Goal: Transaction & Acquisition: Purchase product/service

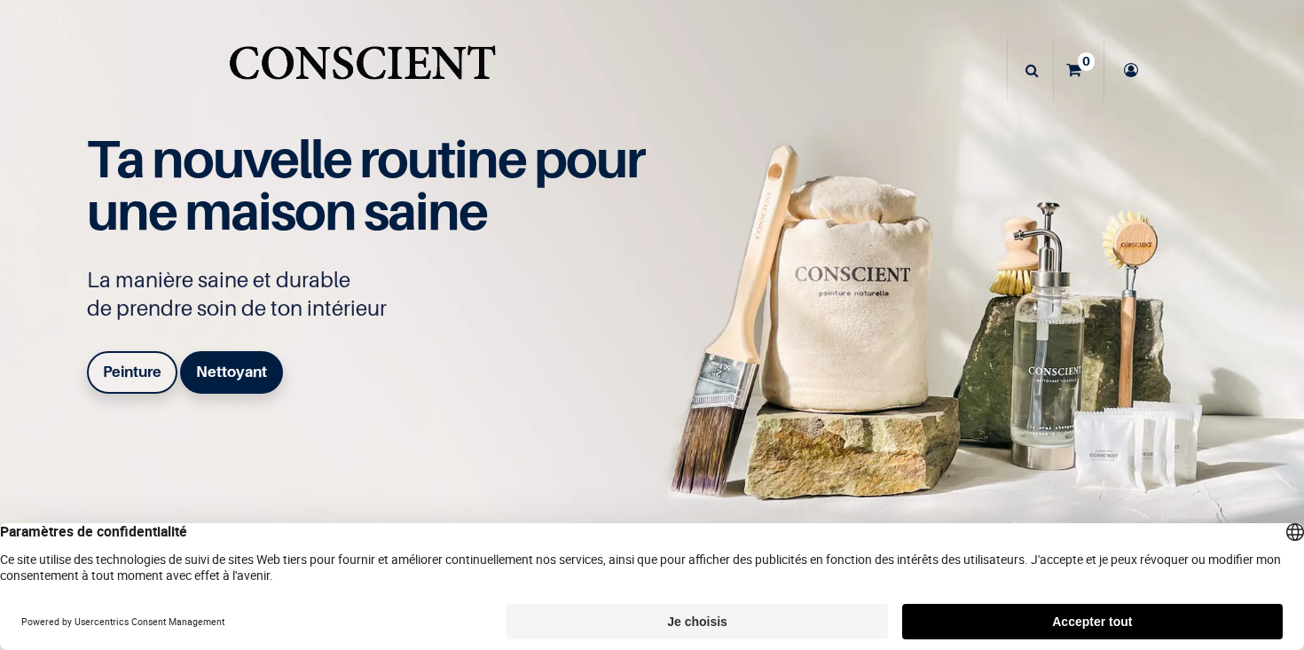
click at [143, 364] on b "Peinture" at bounding box center [132, 372] width 59 height 18
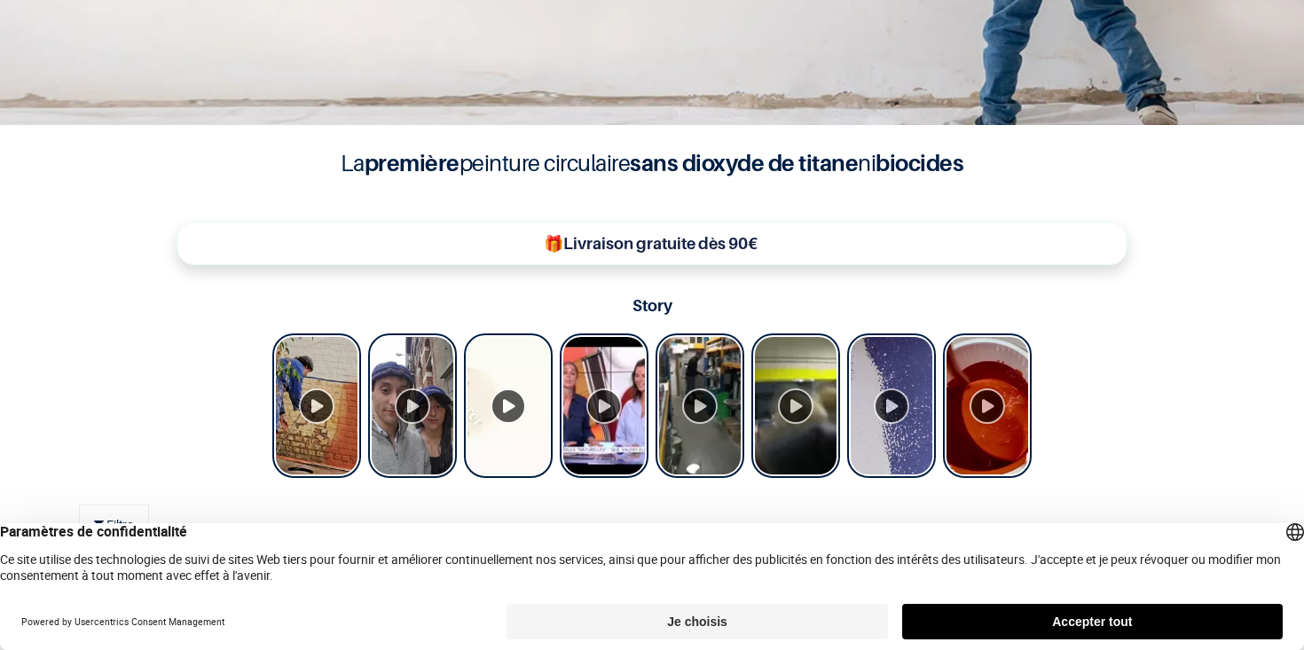
scroll to position [445, 0]
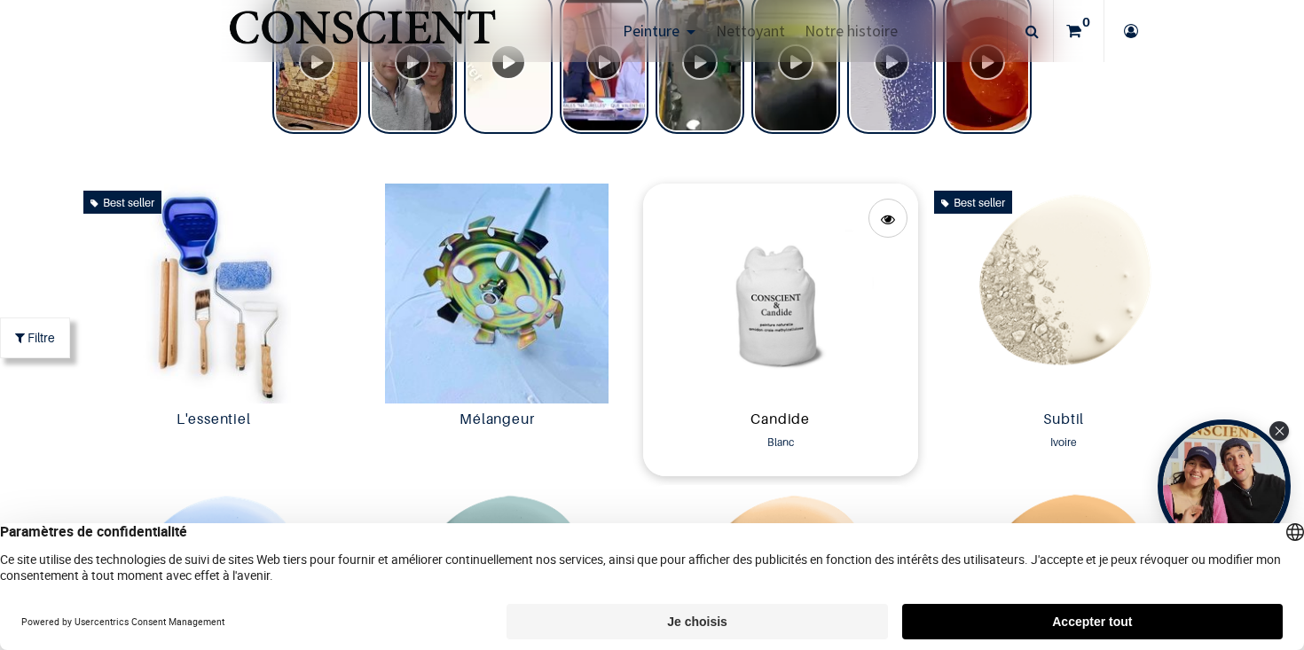
scroll to position [798, 0]
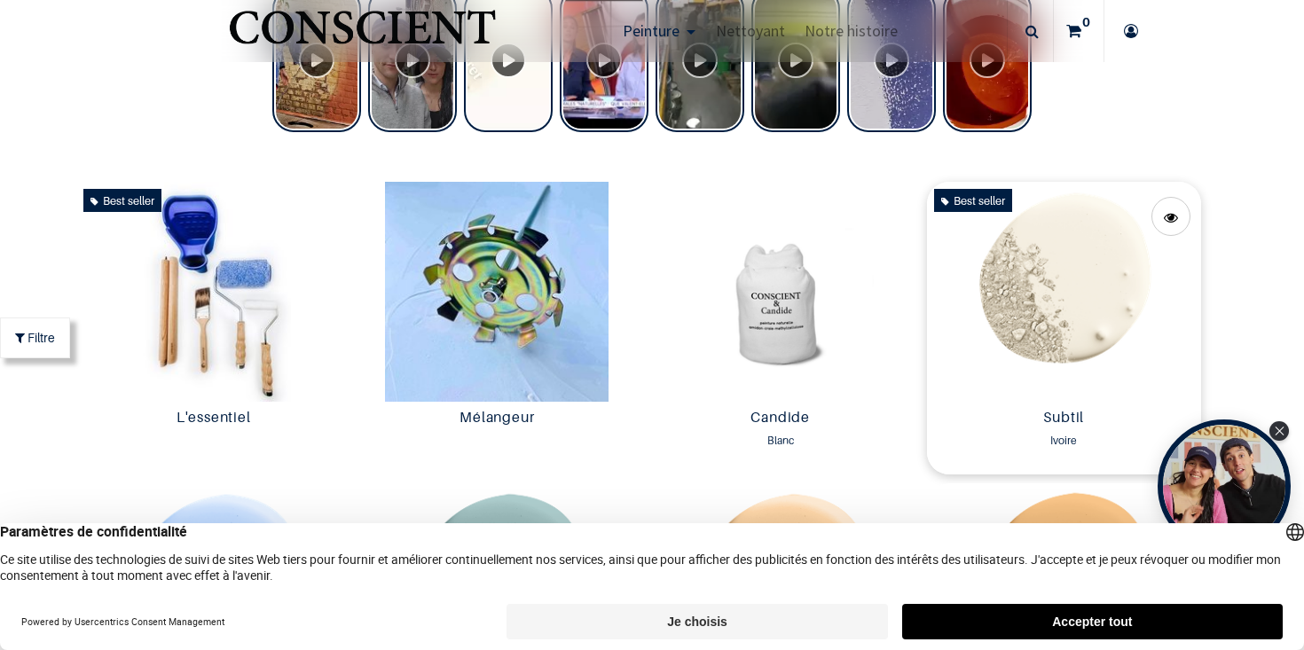
click at [1061, 286] on img at bounding box center [1064, 292] width 275 height 220
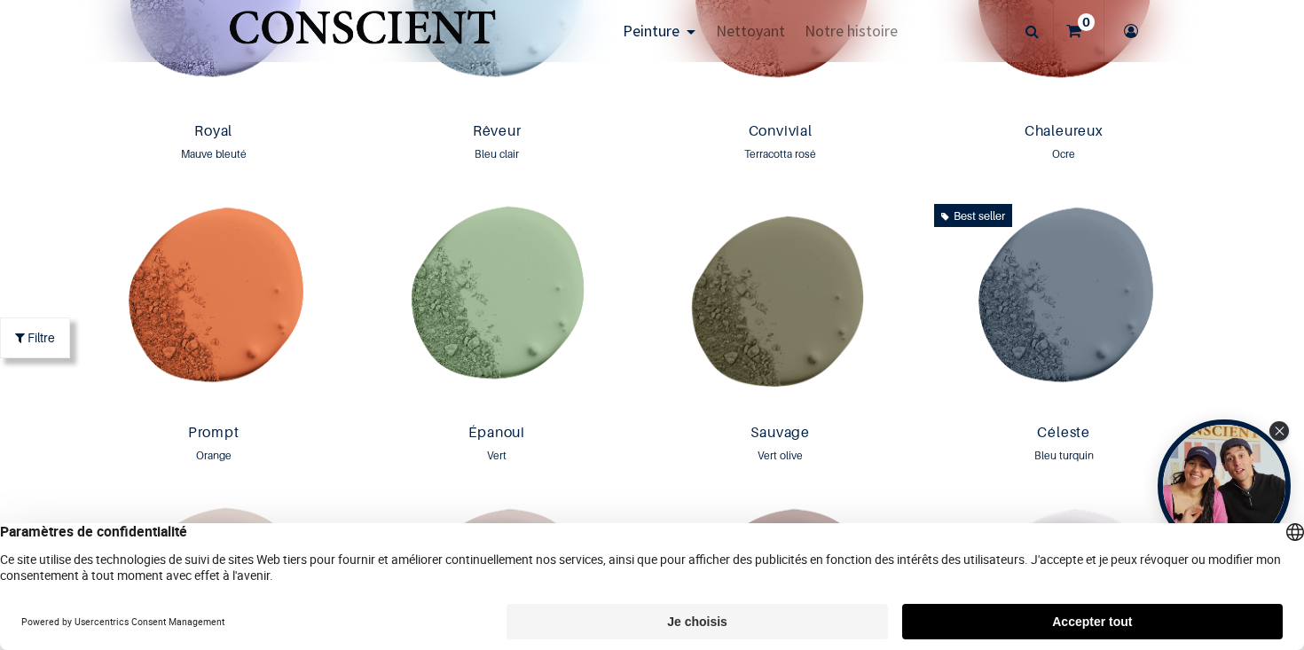
scroll to position [2362, 0]
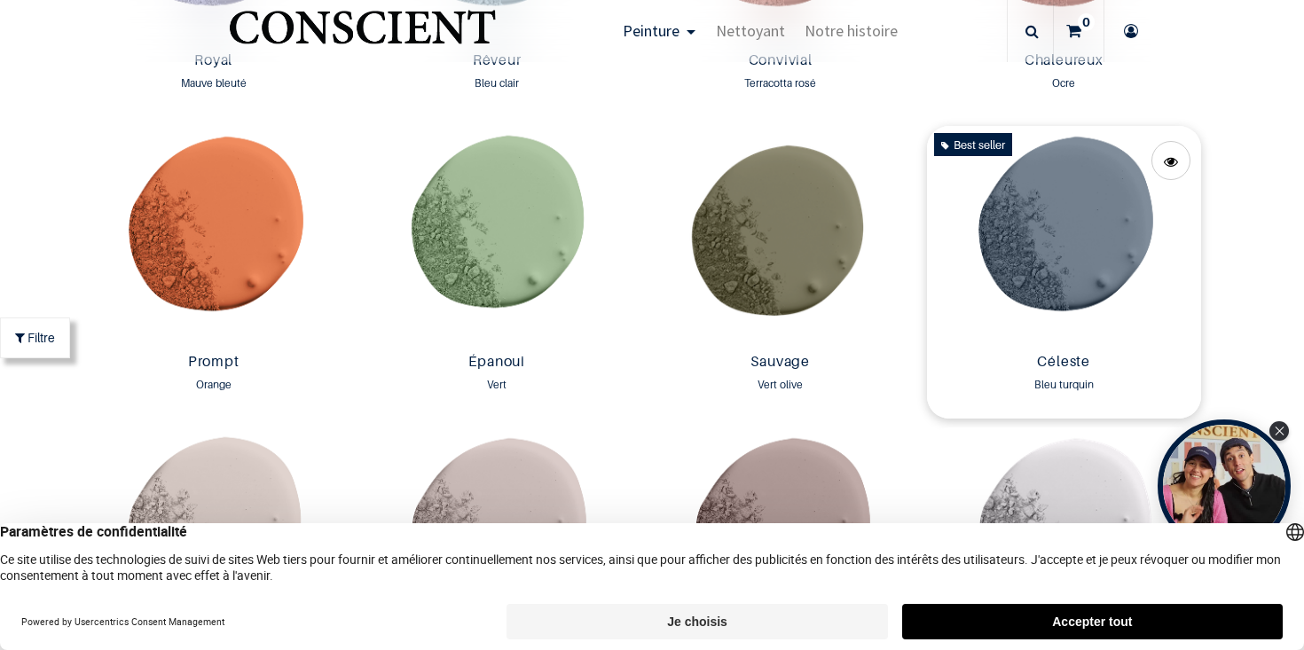
click at [1052, 224] on img at bounding box center [1064, 236] width 275 height 220
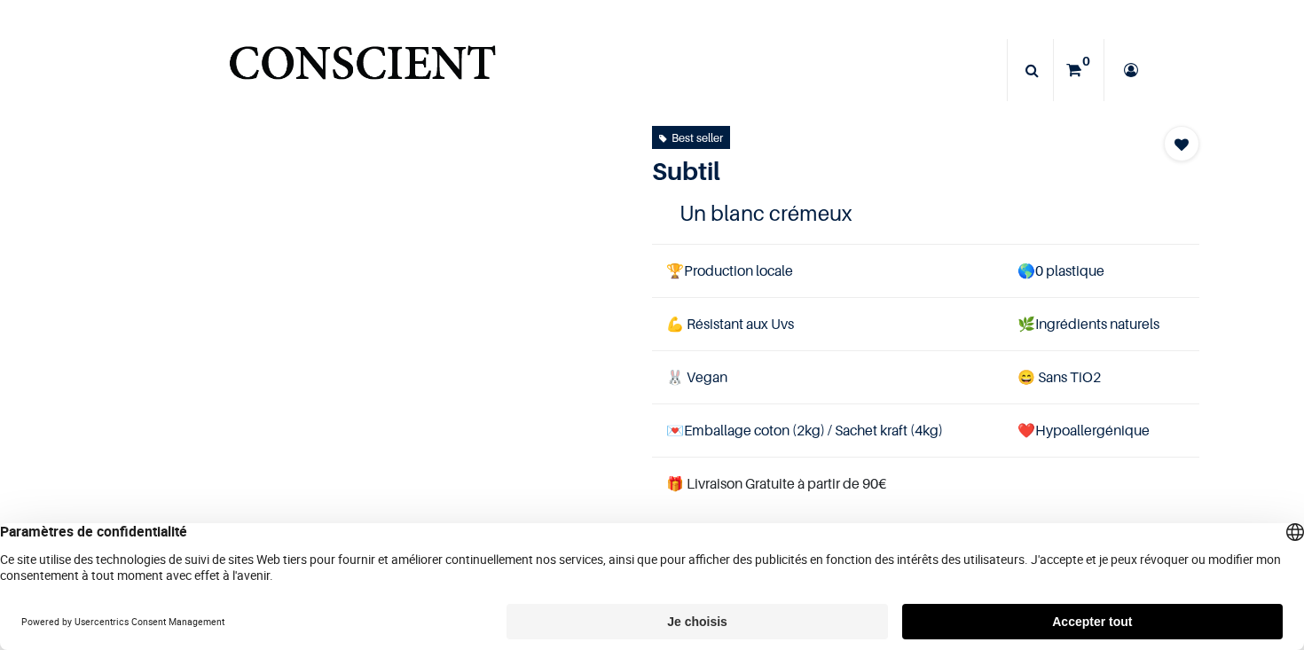
click at [1103, 621] on button "Accepter tout" at bounding box center [1092, 621] width 381 height 35
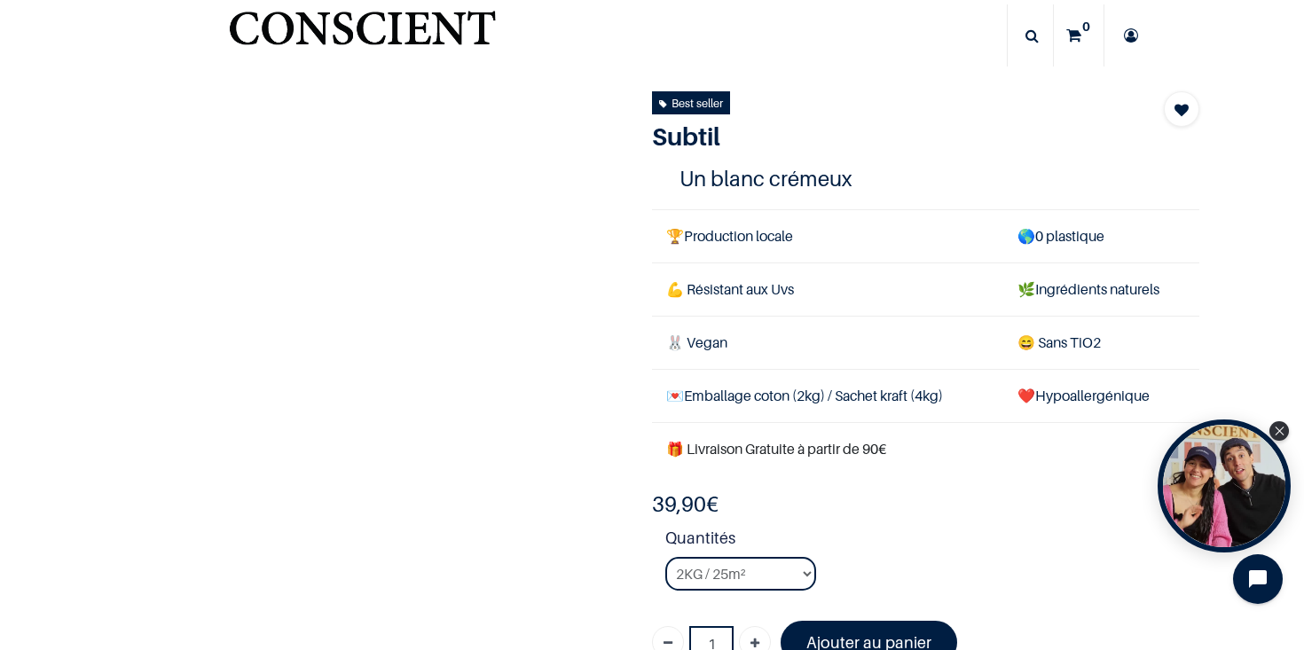
scroll to position [41, 0]
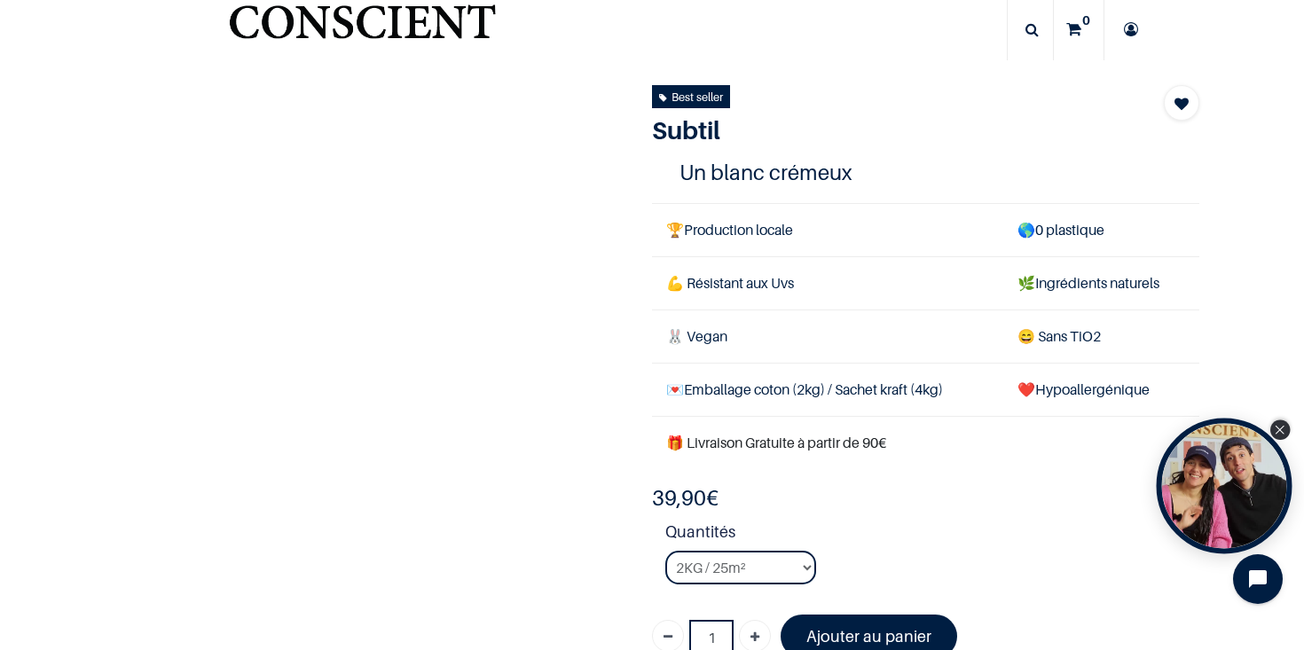
click at [1281, 436] on div "Close Tolstoy widget" at bounding box center [1281, 431] width 20 height 20
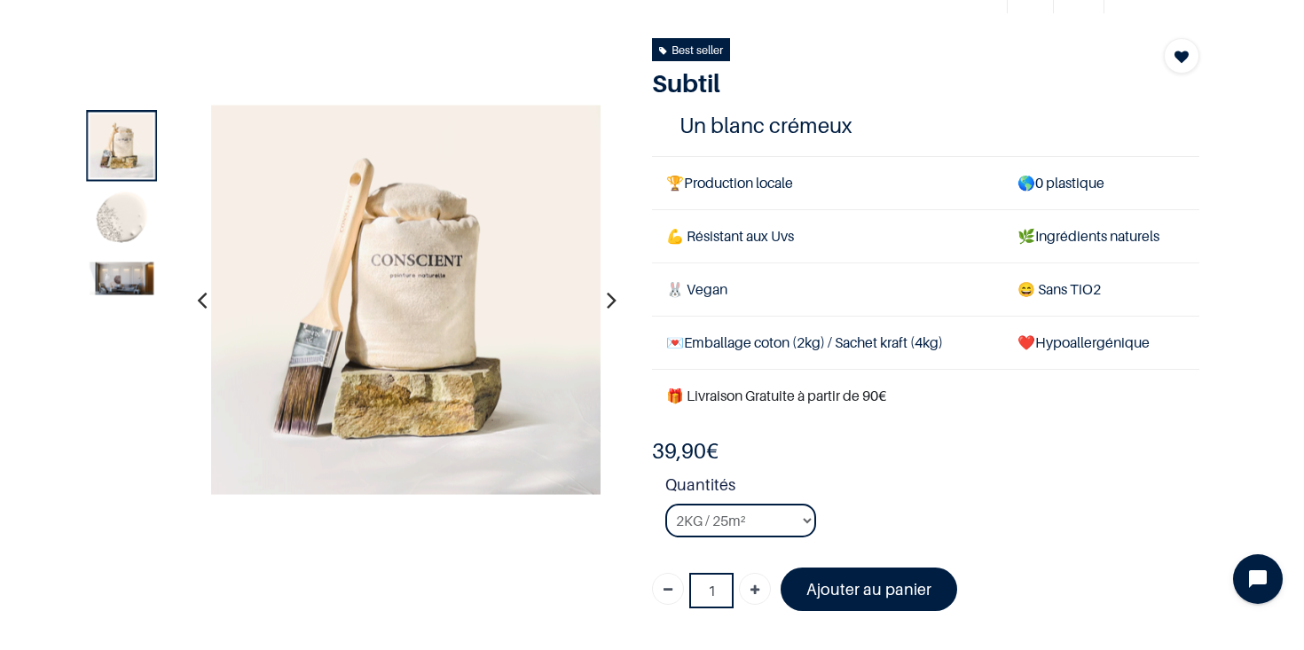
scroll to position [95, 0]
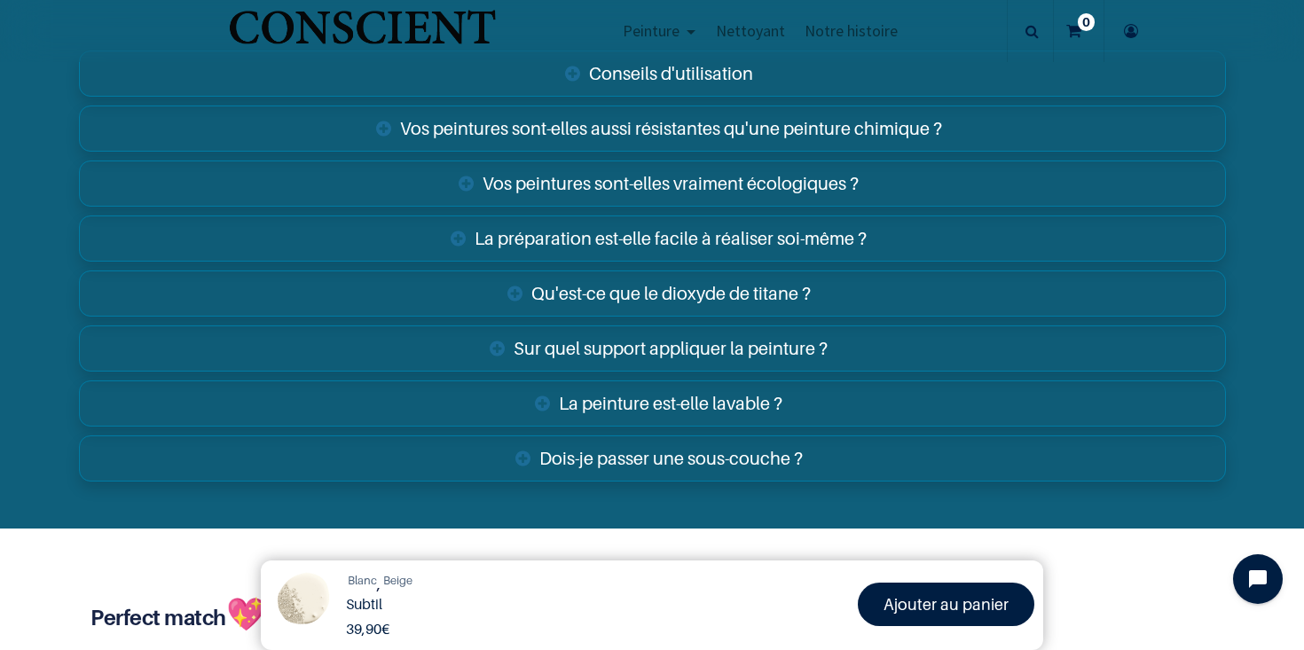
scroll to position [2906, 0]
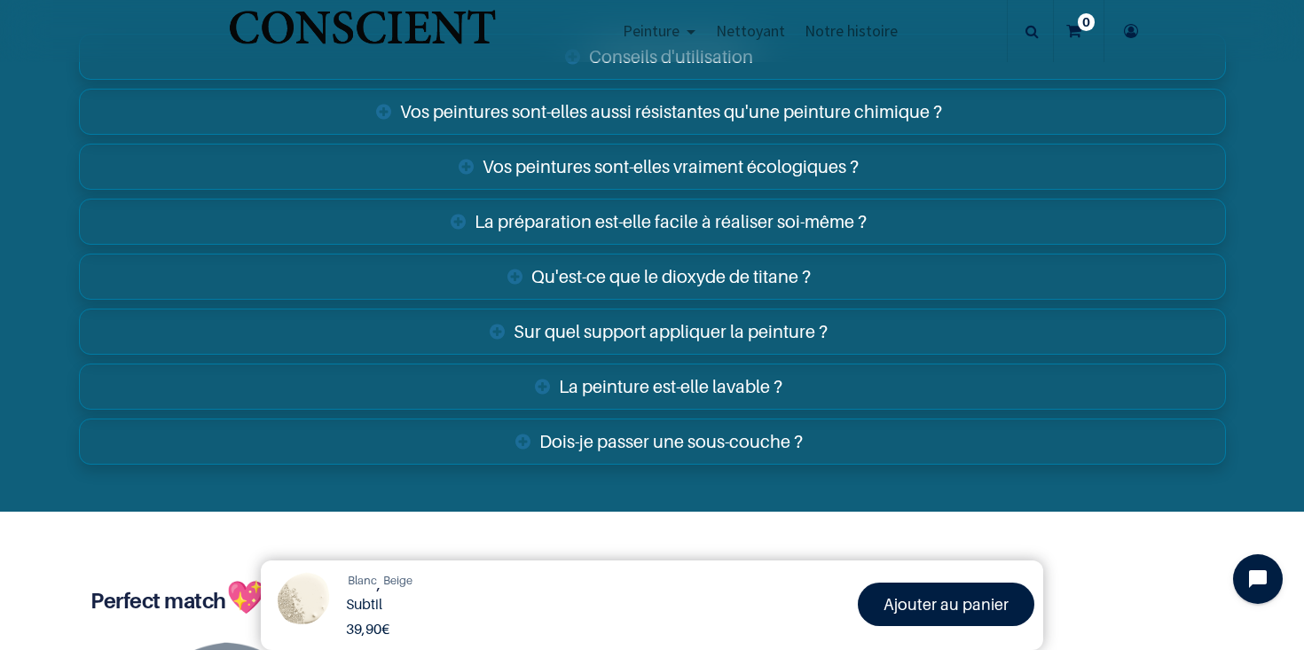
click at [563, 199] on link "La préparation est-elle facile à réaliser soi-même ?" at bounding box center [652, 222] width 1147 height 46
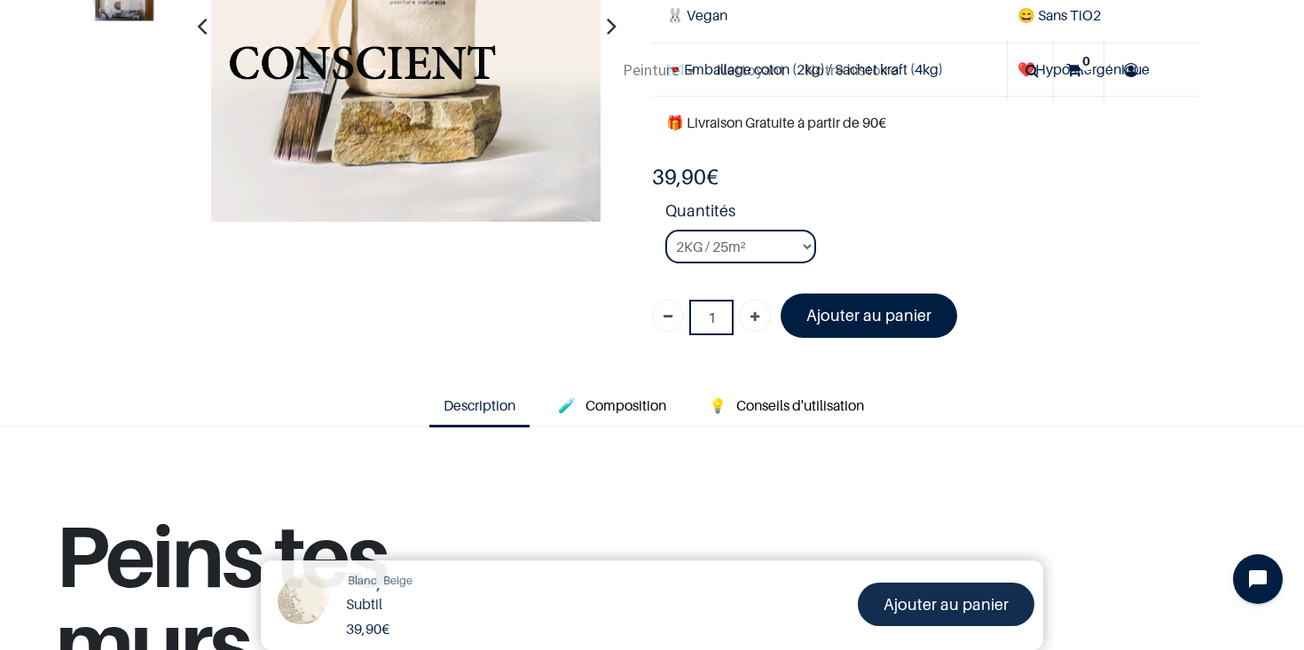
scroll to position [256, 0]
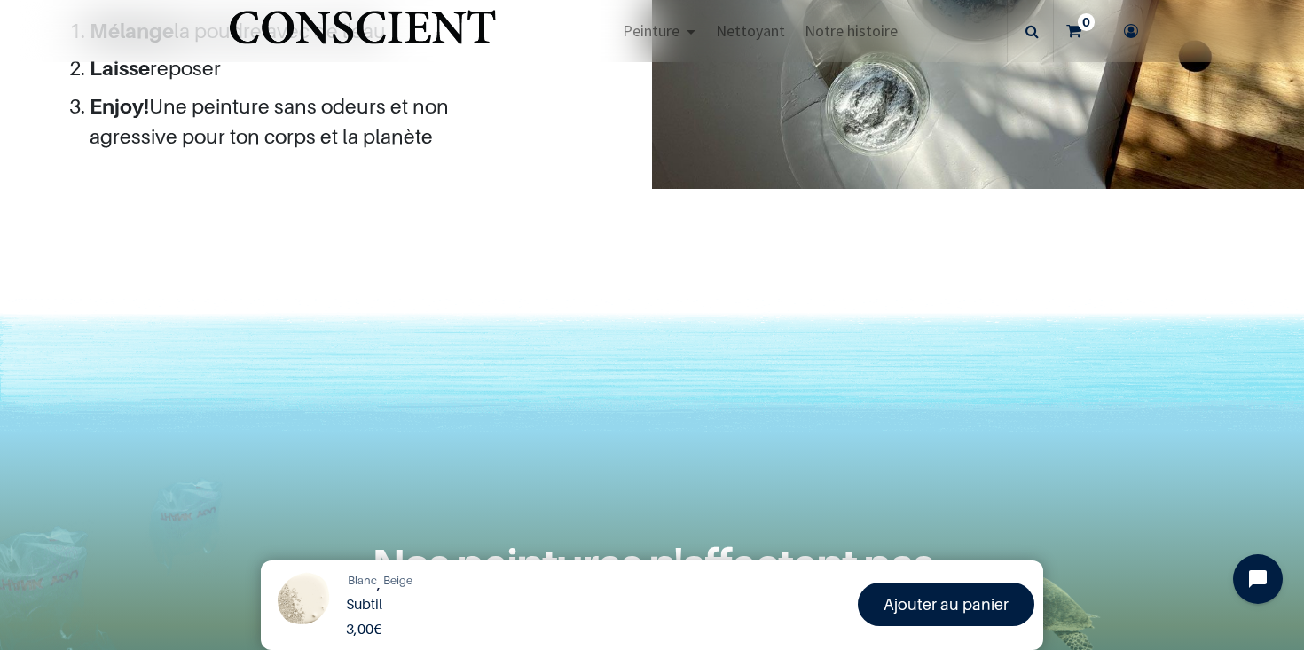
scroll to position [1851, 0]
select select "125"
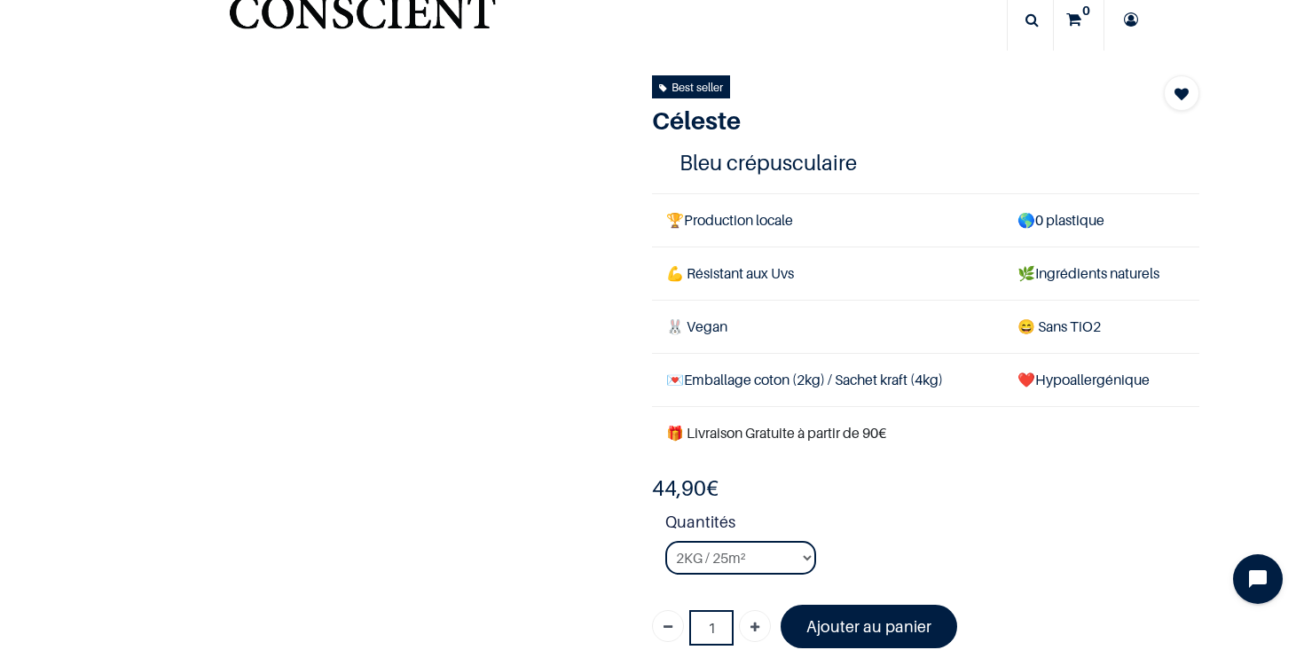
scroll to position [49, 0]
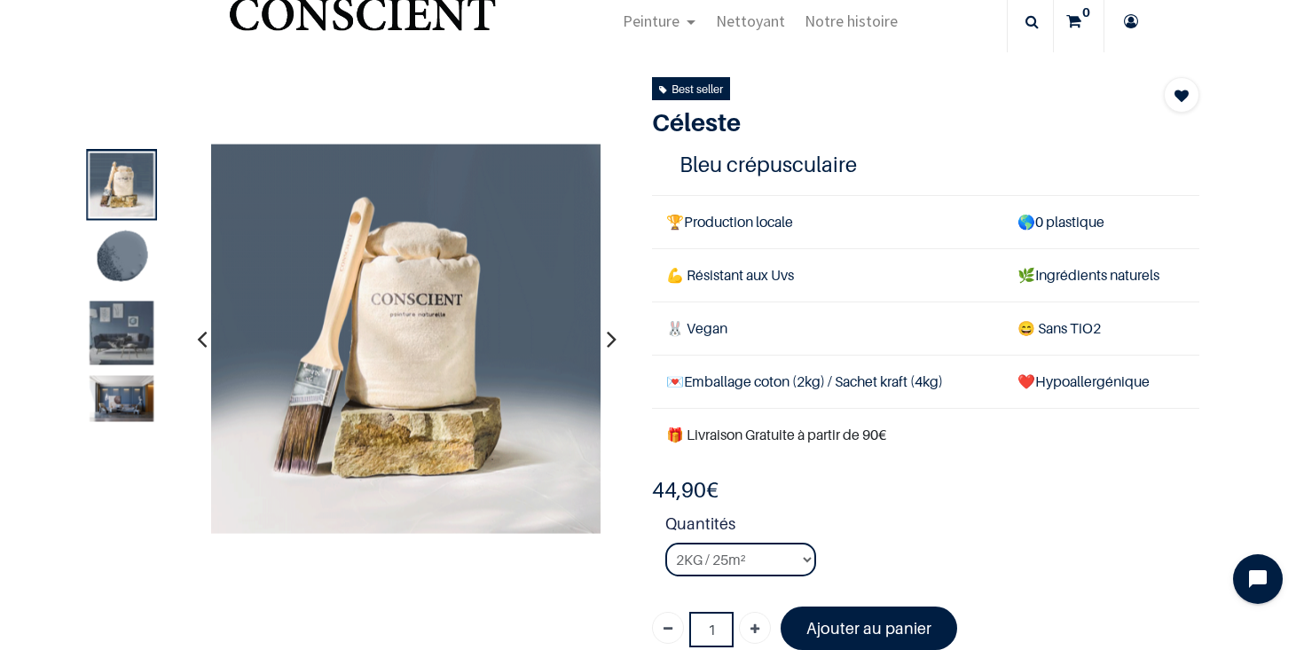
click at [91, 346] on img at bounding box center [123, 333] width 64 height 64
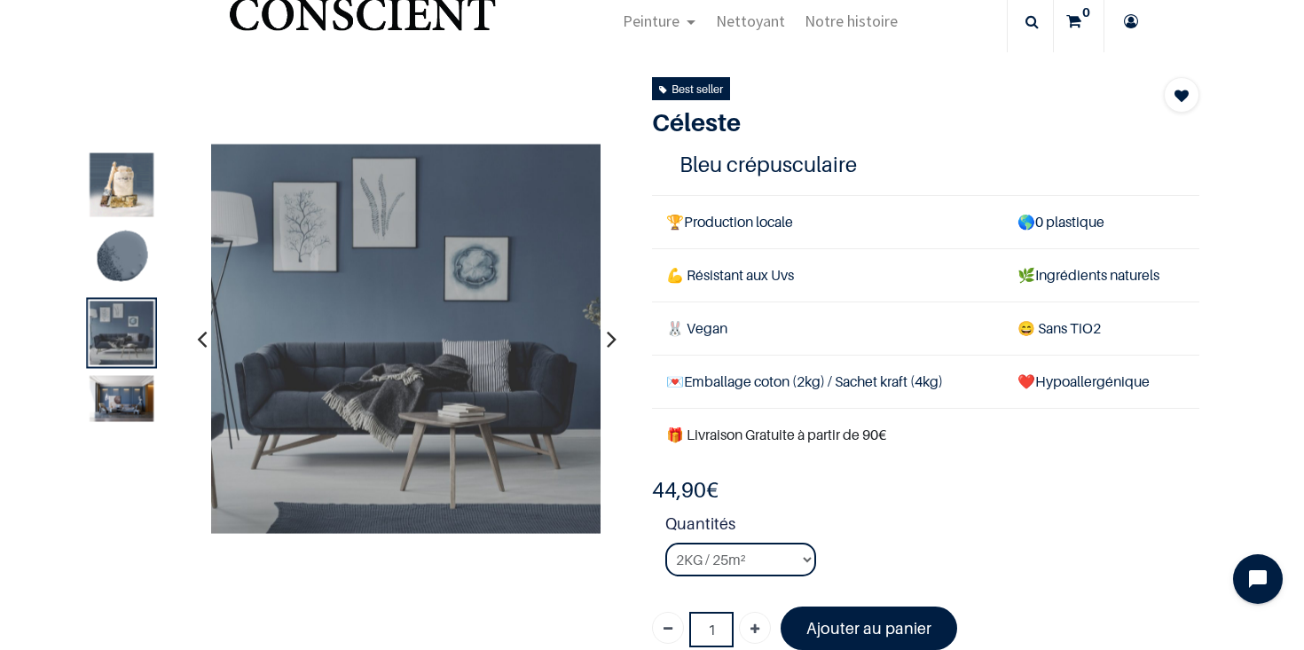
click at [105, 389] on img at bounding box center [123, 398] width 64 height 46
